Goal: Find specific page/section: Find specific page/section

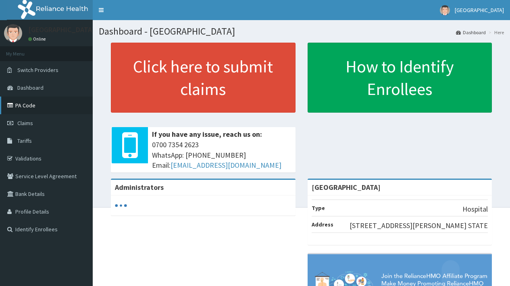
click at [31, 105] on link "PA Code" at bounding box center [46, 106] width 93 height 18
click at [28, 107] on link "PA Code" at bounding box center [46, 106] width 93 height 18
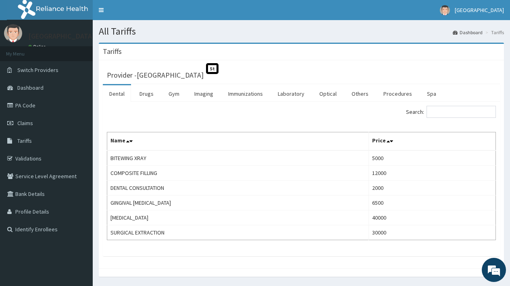
click at [119, 93] on link "Dental" at bounding box center [117, 93] width 28 height 17
